Goal: Task Accomplishment & Management: Complete application form

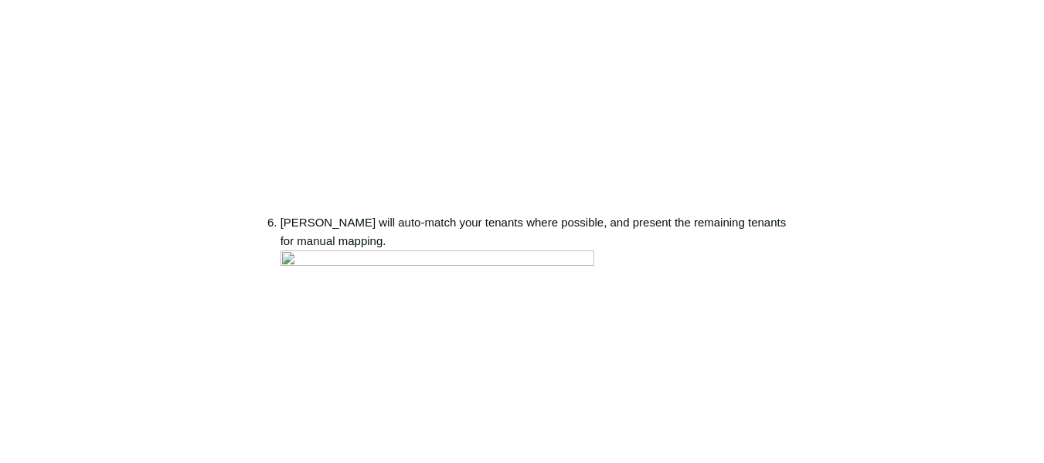
scroll to position [1623, 0]
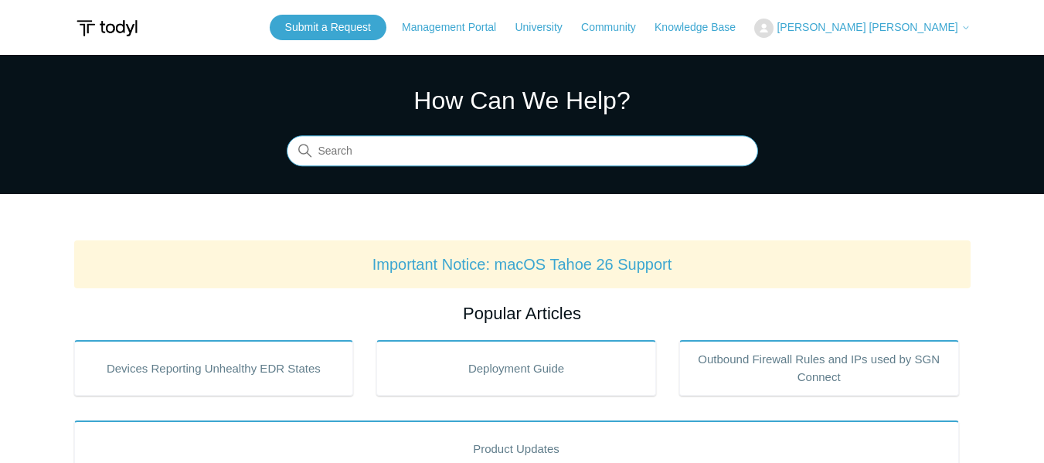
click at [465, 156] on input "Search" at bounding box center [522, 151] width 471 height 31
click at [451, 153] on input "Search" at bounding box center [522, 151] width 471 height 31
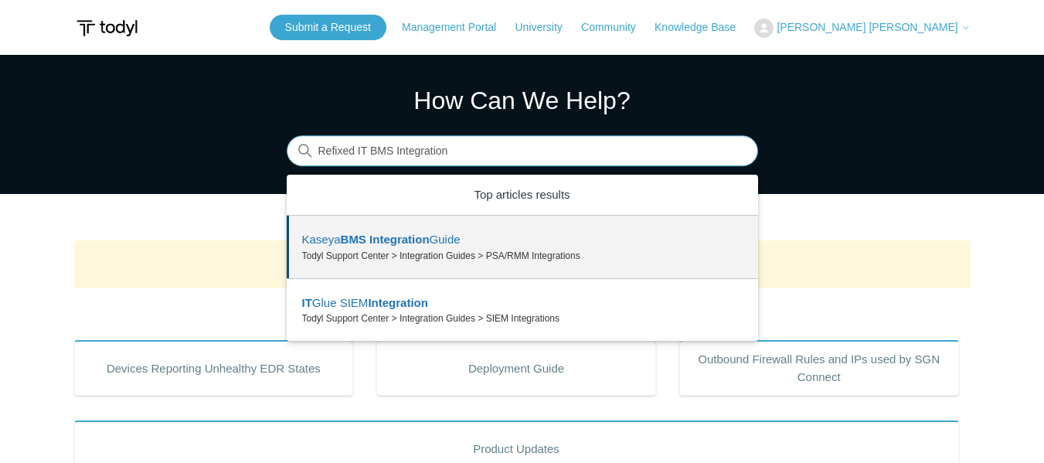
click at [509, 150] on input "Refixed IT BMS Integration" at bounding box center [522, 151] width 471 height 31
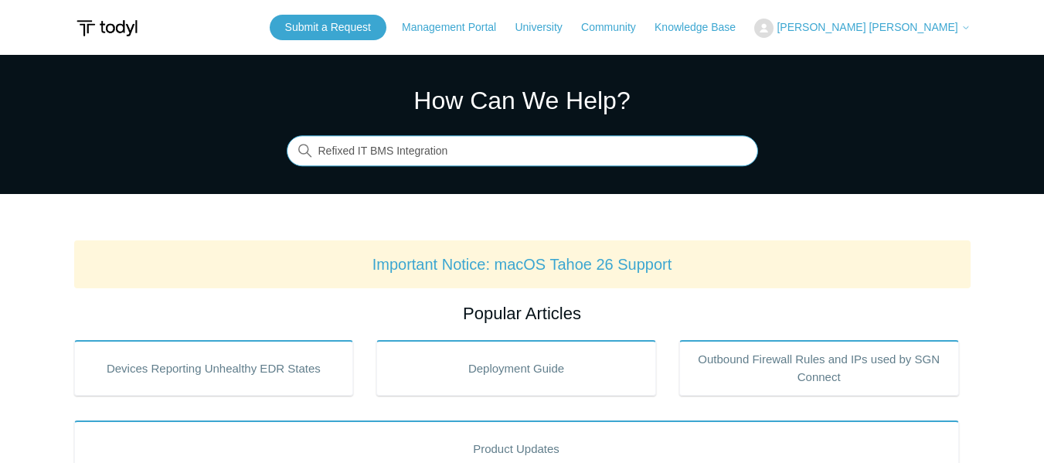
type input "Refixed IT BMS Integration"
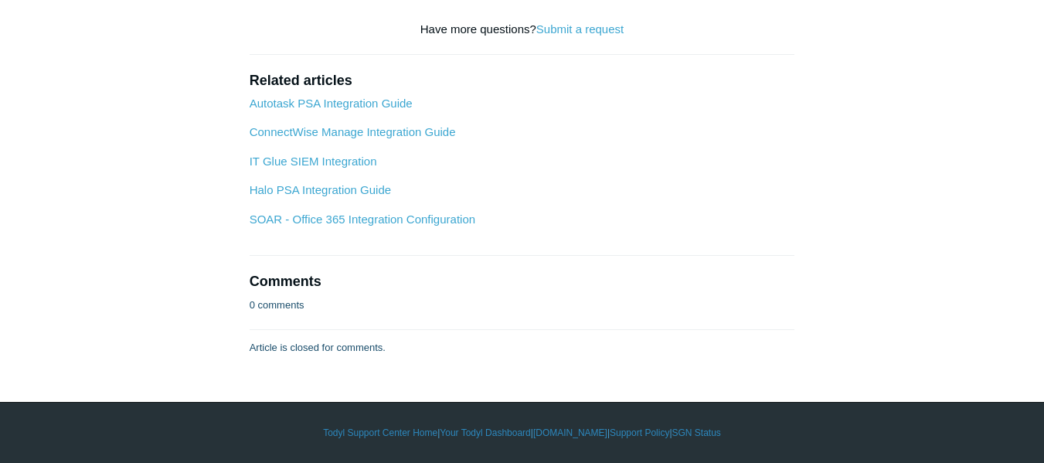
scroll to position [5260, 0]
click at [576, 36] on link "Submit a request" at bounding box center [579, 28] width 87 height 13
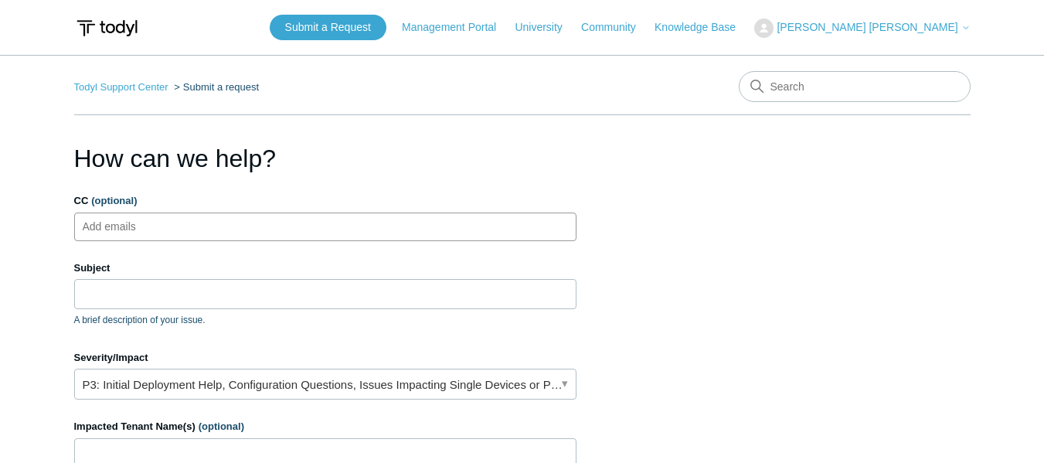
click at [404, 235] on ul "Add emails" at bounding box center [325, 226] width 502 height 29
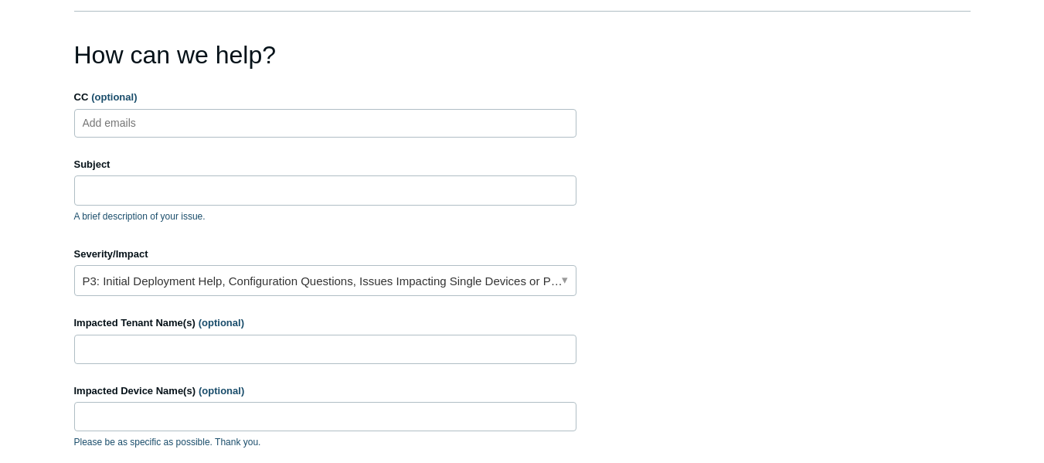
scroll to position [104, 0]
click at [195, 114] on ul "Add emails" at bounding box center [325, 122] width 502 height 29
paste input "SmartWebTechTeam@smartmailhosting.com"
type input "SmartWebTechTeam@smartmailhosting.com"
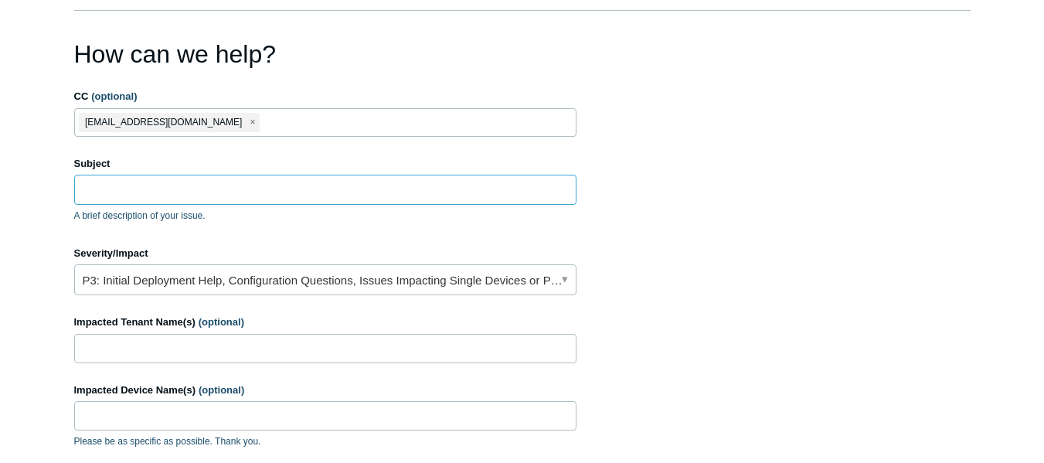
click at [174, 193] on input "Subject" at bounding box center [325, 189] width 502 height 29
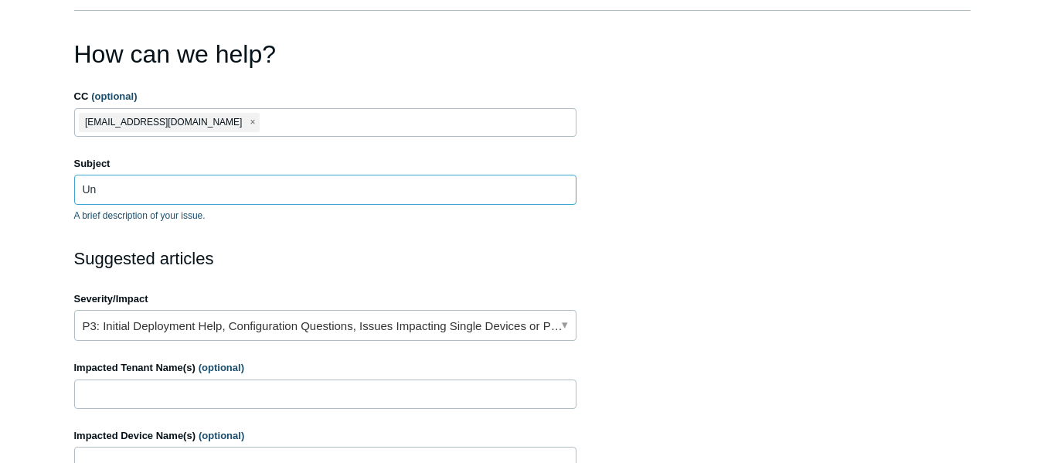
type input "U"
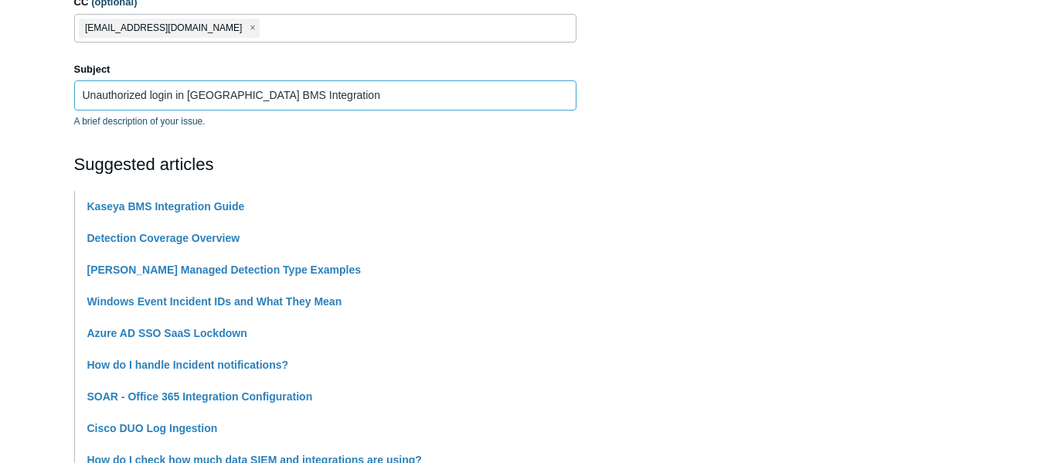
scroll to position [209, 0]
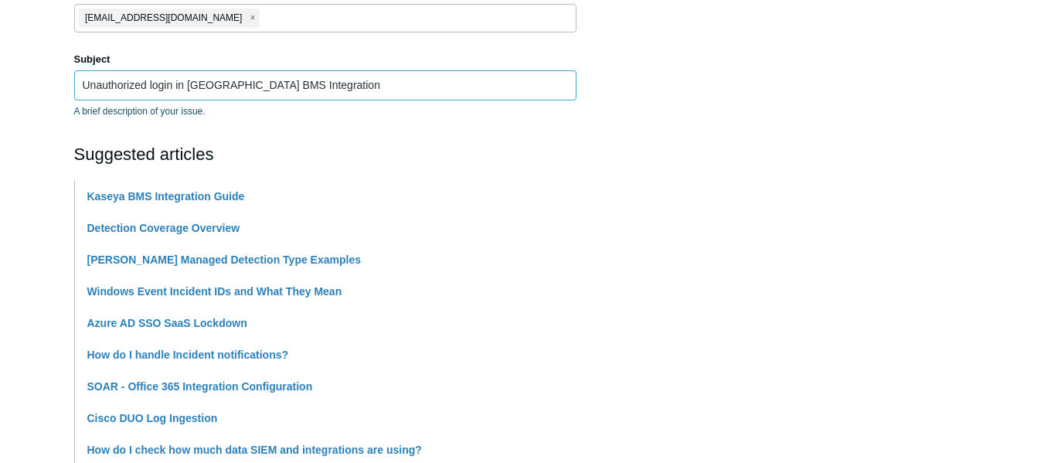
type input "Unauthorized login in Kaseya BMS Integration"
click at [0, 185] on main "Todyl Support Center Submit a request How can we help? CC (optional) SmartWebTe…" at bounding box center [522, 432] width 1044 height 1172
click at [26, 137] on main "Todyl Support Center Submit a request How can we help? CC (optional) SmartWebTe…" at bounding box center [522, 432] width 1044 height 1172
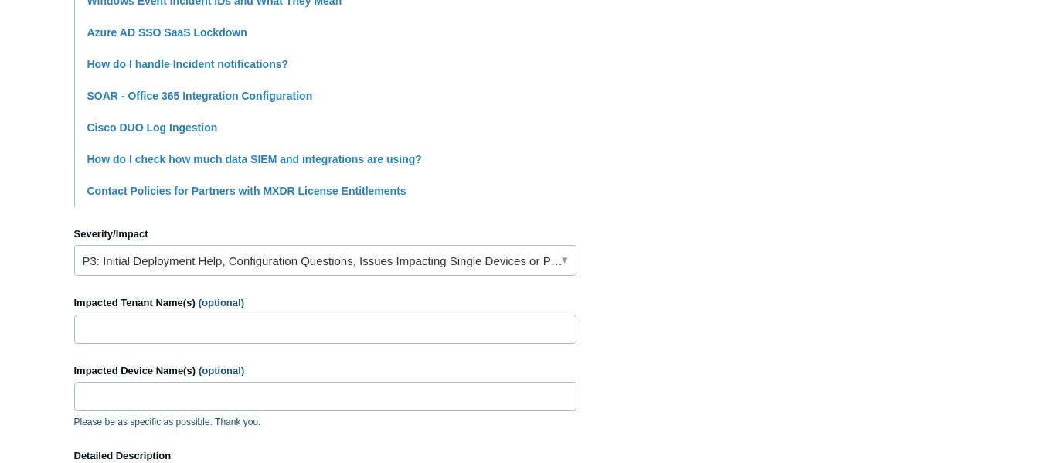
scroll to position [500, 0]
click at [396, 258] on link "P3: Initial Deployment Help, Configuration Questions, Issues Impacting Single D…" at bounding box center [325, 259] width 502 height 31
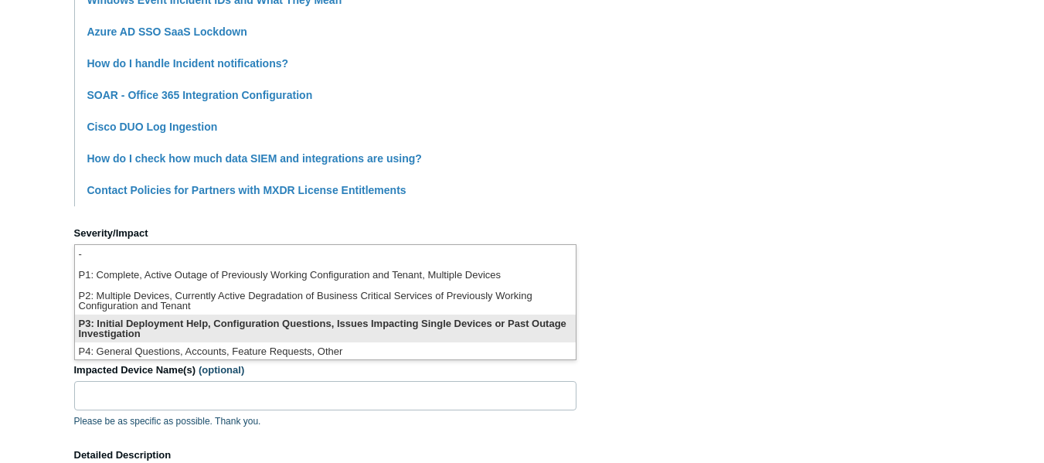
click at [396, 319] on li "P3: Initial Deployment Help, Configuration Questions, Issues Impacting Single D…" at bounding box center [325, 328] width 501 height 28
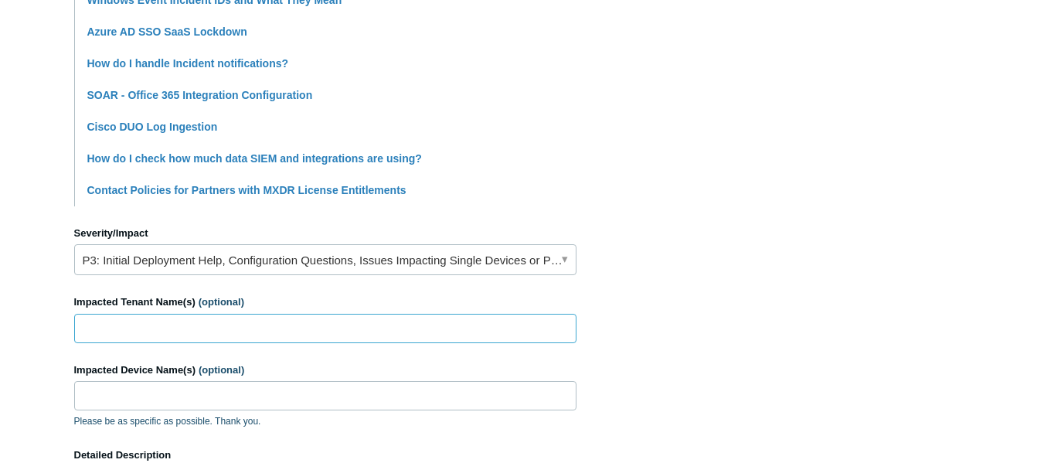
click at [339, 321] on input "Impacted Tenant Name(s) (optional)" at bounding box center [325, 328] width 502 height 29
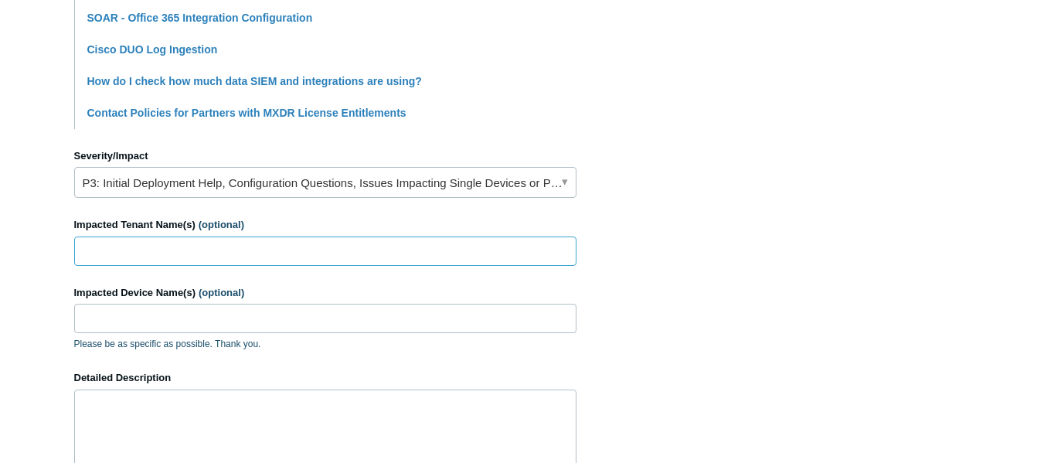
scroll to position [578, 0]
click at [302, 322] on input "Impacted Device Name(s) (optional)" at bounding box center [325, 317] width 502 height 29
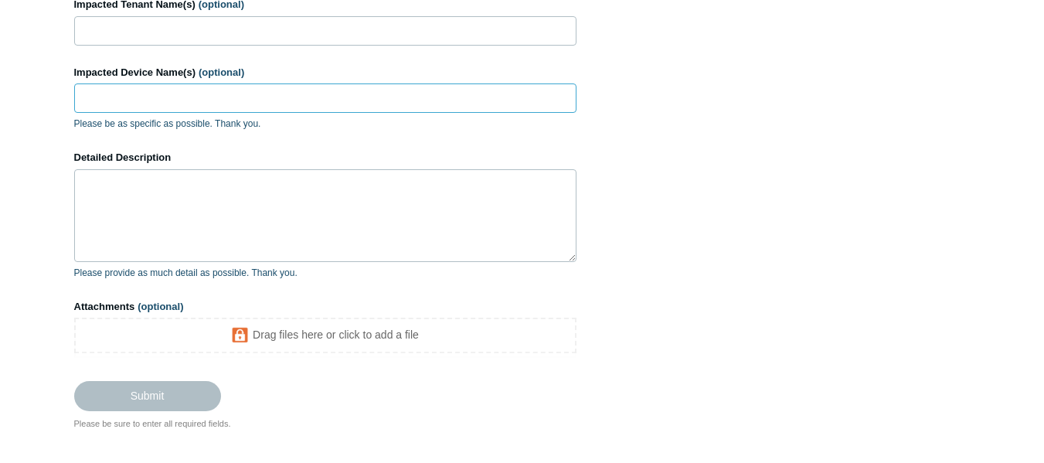
scroll to position [798, 0]
click at [262, 238] on textarea "Detailed Description" at bounding box center [325, 214] width 502 height 93
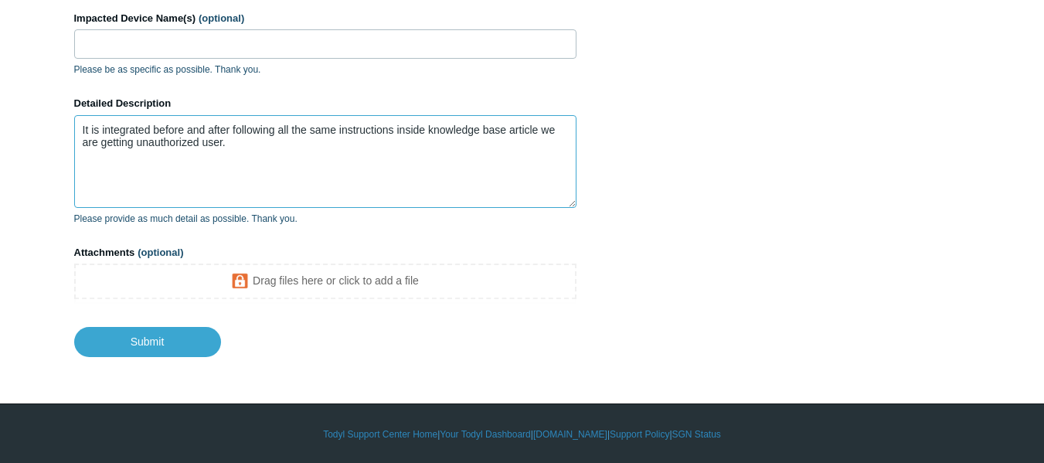
scroll to position [853, 0]
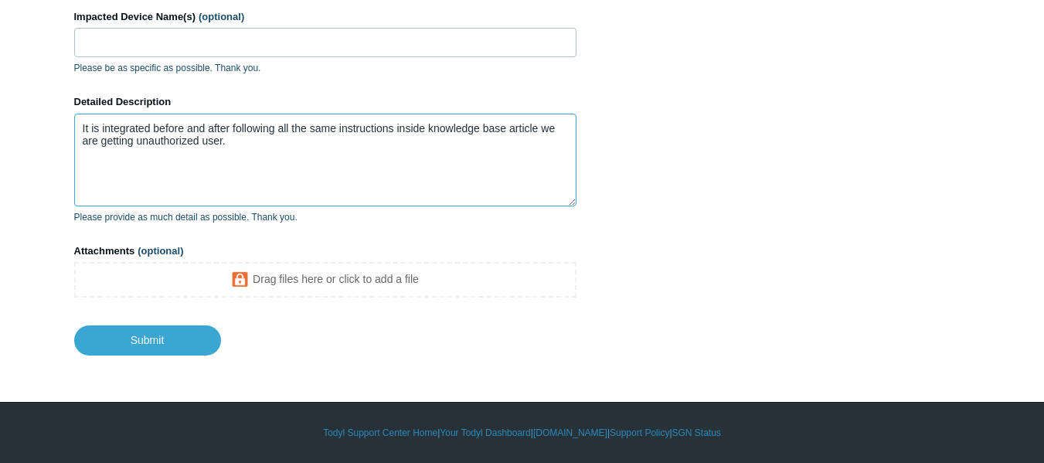
type textarea "It is integrated before and after following all the same instructions inside kn…"
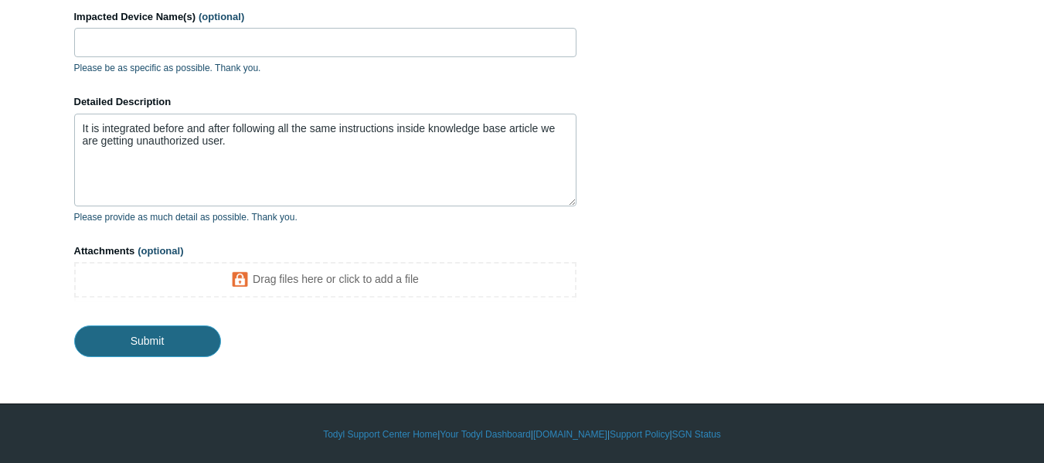
click at [128, 329] on input "Submit" at bounding box center [147, 340] width 147 height 31
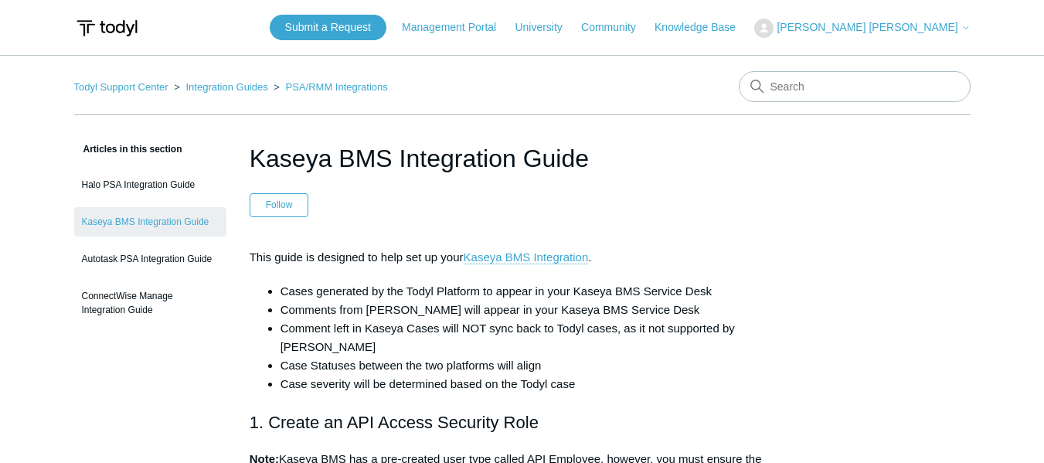
scroll to position [1623, 0]
